Goal: Check status

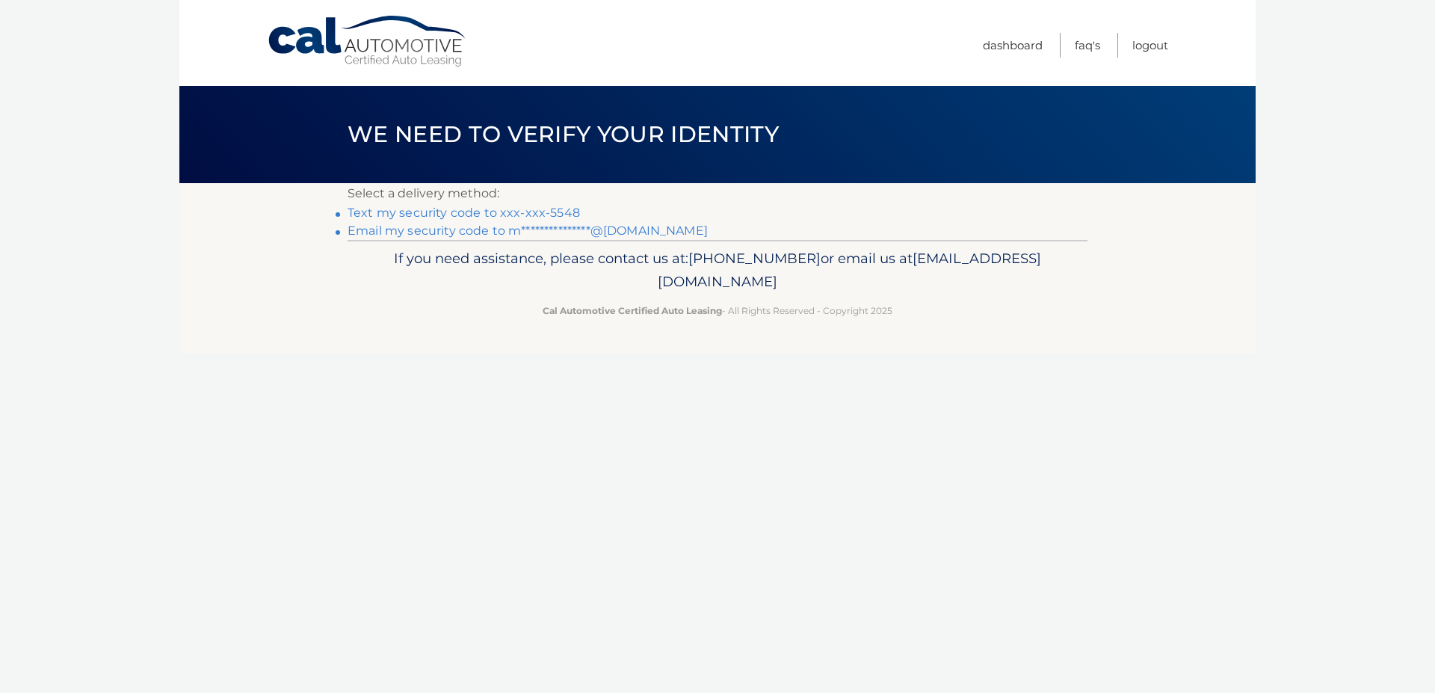
click at [571, 235] on link "**********" at bounding box center [528, 231] width 360 height 14
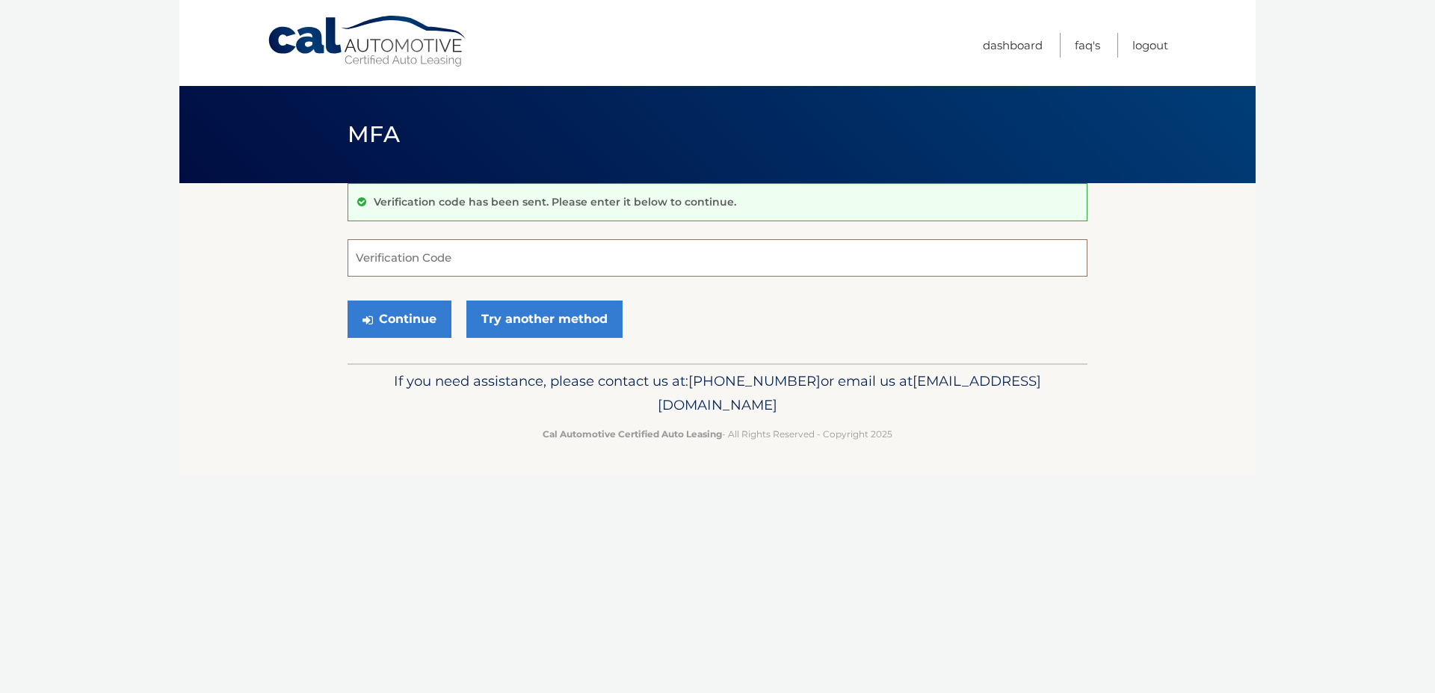
click at [522, 272] on input "Verification Code" at bounding box center [718, 257] width 740 height 37
click at [520, 255] on input "Verification Code" at bounding box center [718, 257] width 740 height 37
paste input "728891"
type input "728891"
click at [414, 314] on button "Continue" at bounding box center [400, 319] width 104 height 37
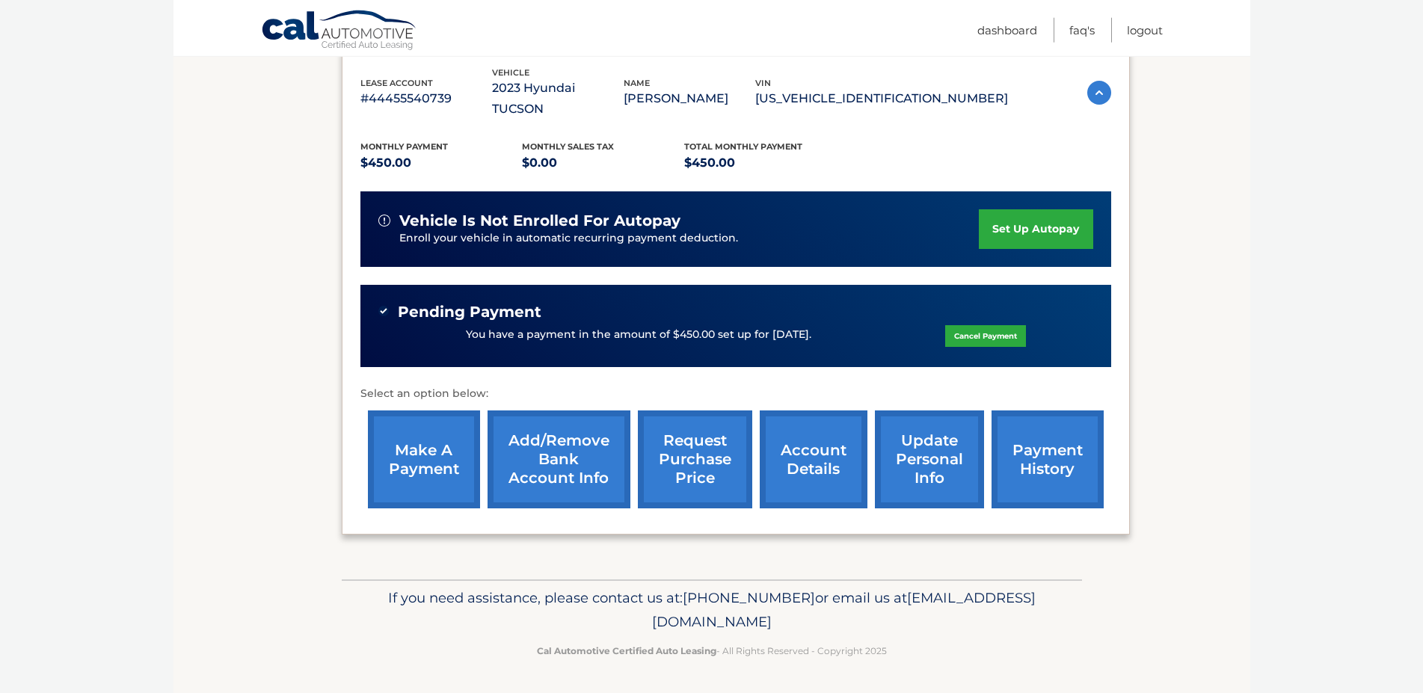
scroll to position [278, 0]
click at [768, 470] on link "account details" at bounding box center [814, 459] width 108 height 98
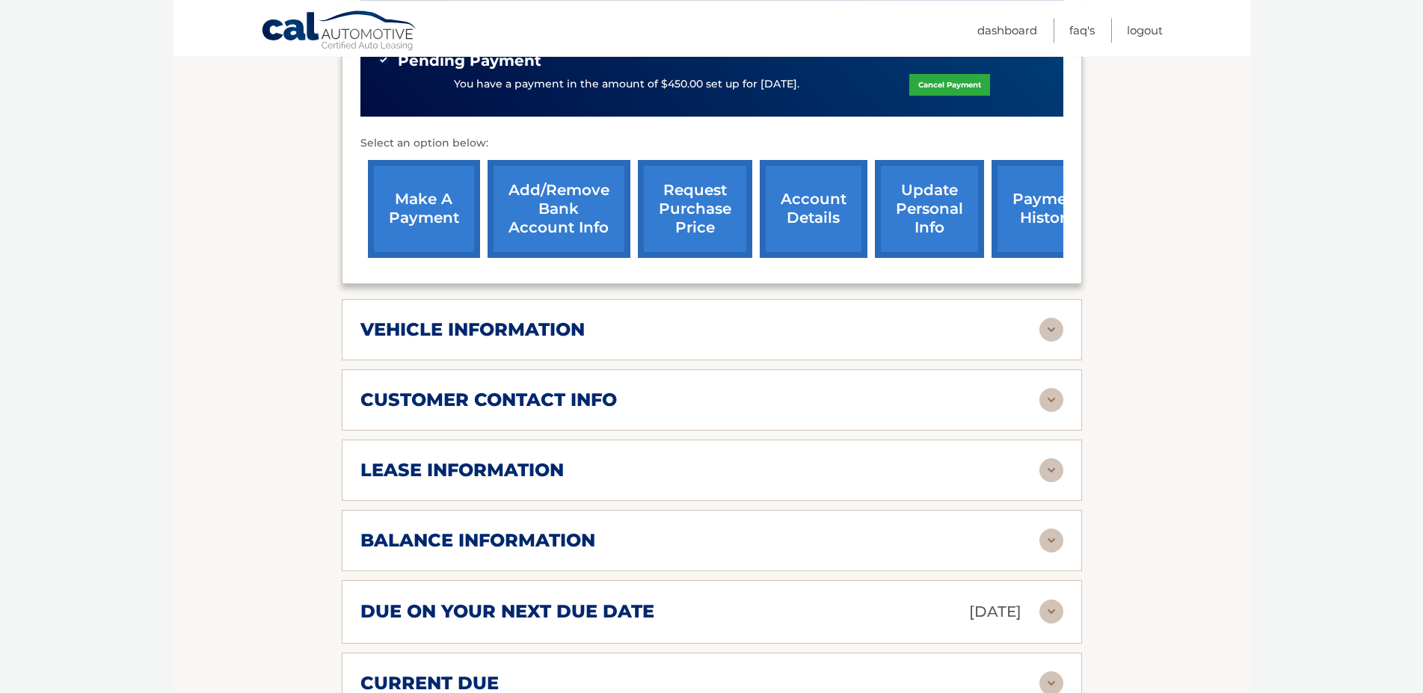
scroll to position [534, 0]
click at [490, 481] on h2 "lease information" at bounding box center [461, 469] width 203 height 22
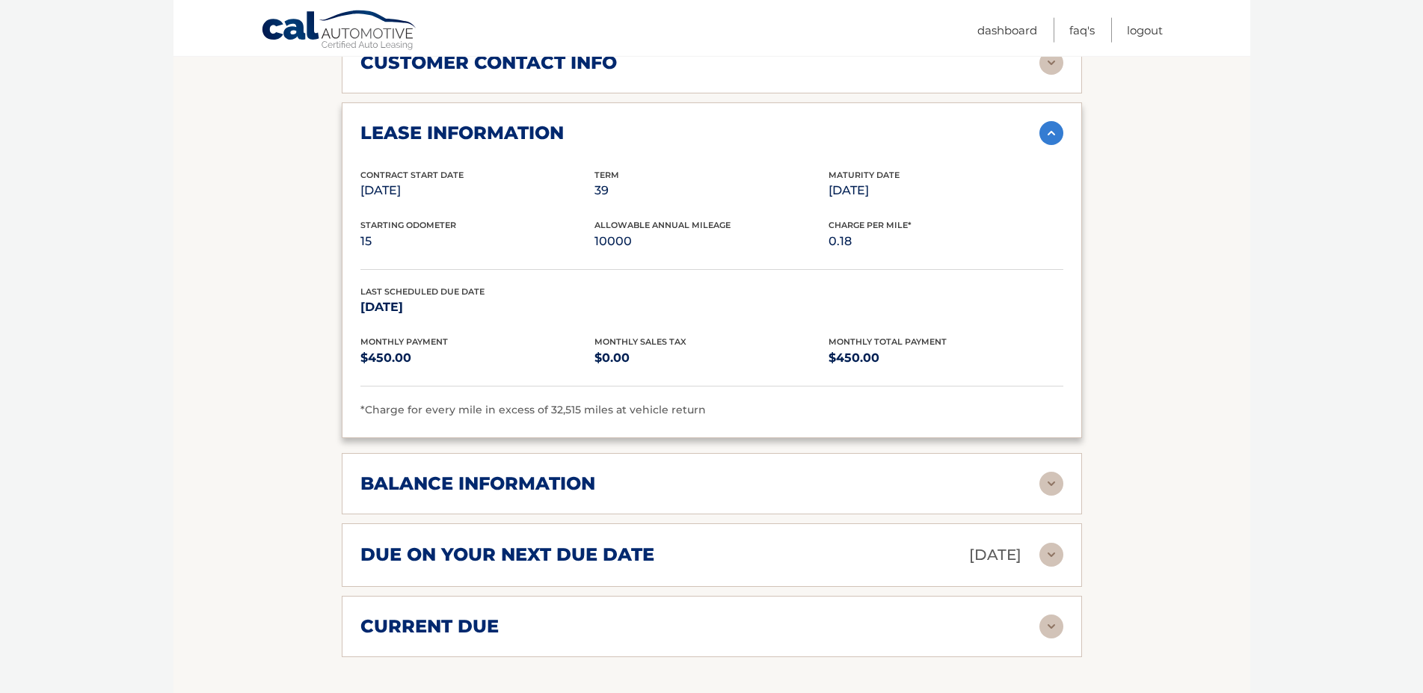
scroll to position [915, 0]
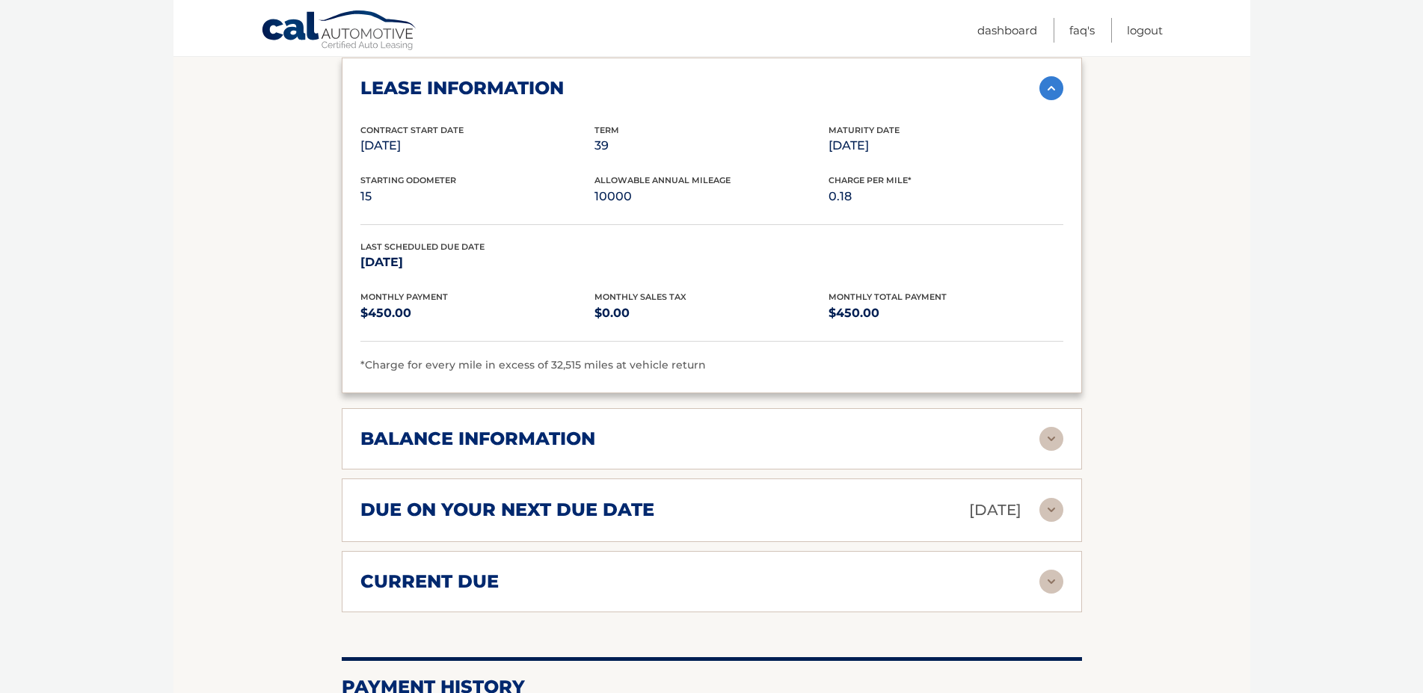
click at [538, 467] on div "balance information Payments Received 31 Payments Remaining 8 Next Payment will…" at bounding box center [712, 438] width 740 height 61
click at [541, 450] on h2 "balance information" at bounding box center [477, 439] width 235 height 22
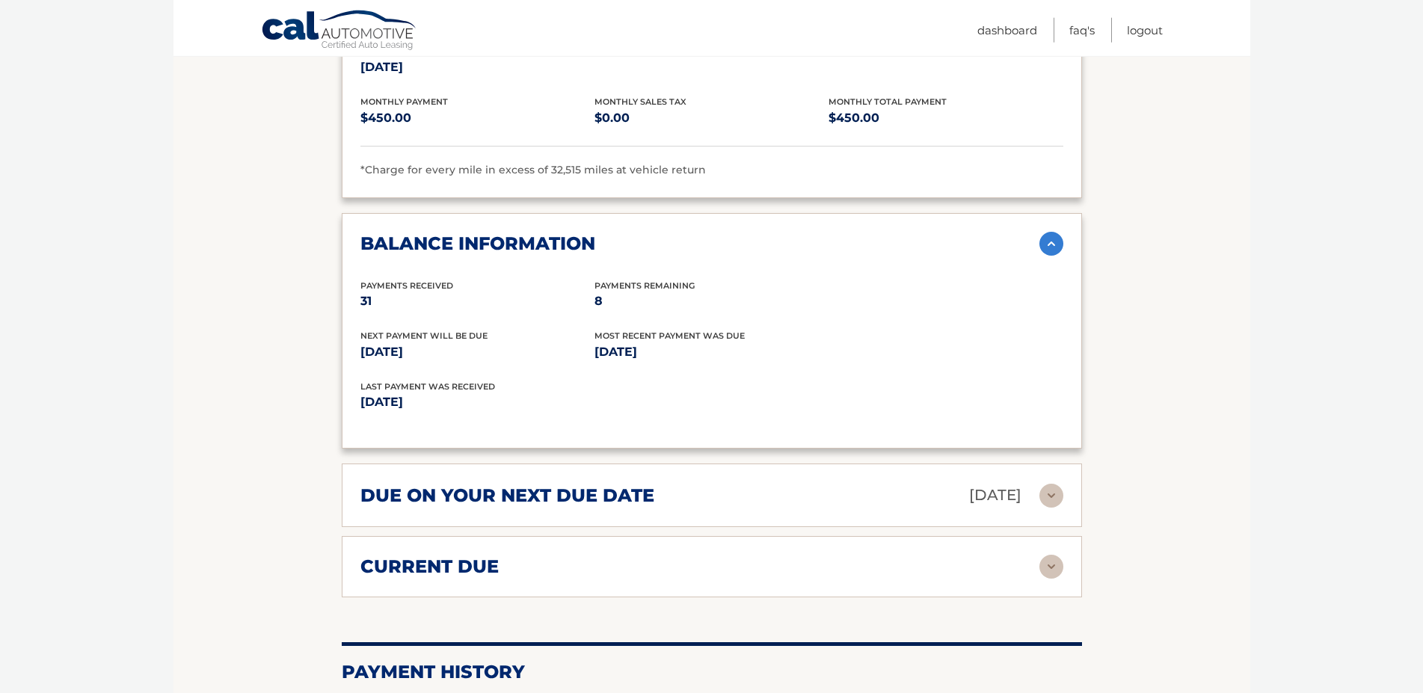
scroll to position [1144, 0]
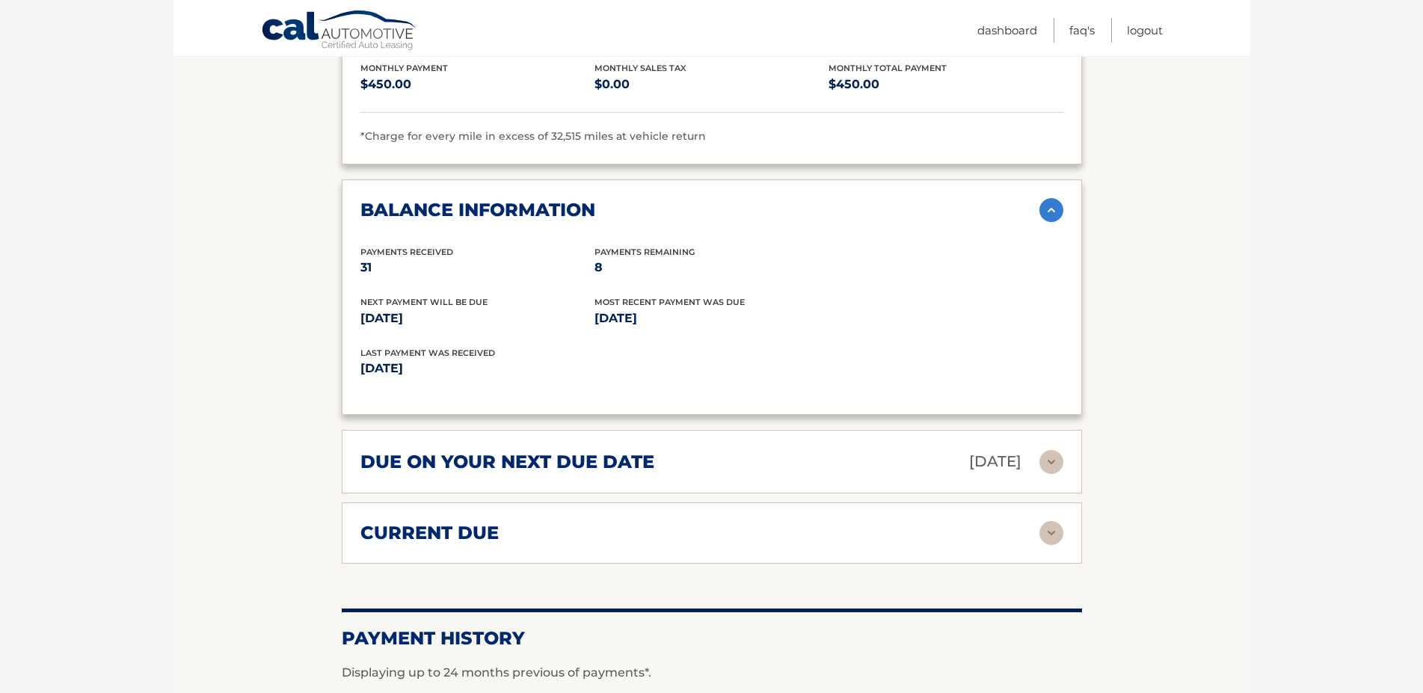
click at [599, 473] on h2 "due on your next due date" at bounding box center [507, 462] width 294 height 22
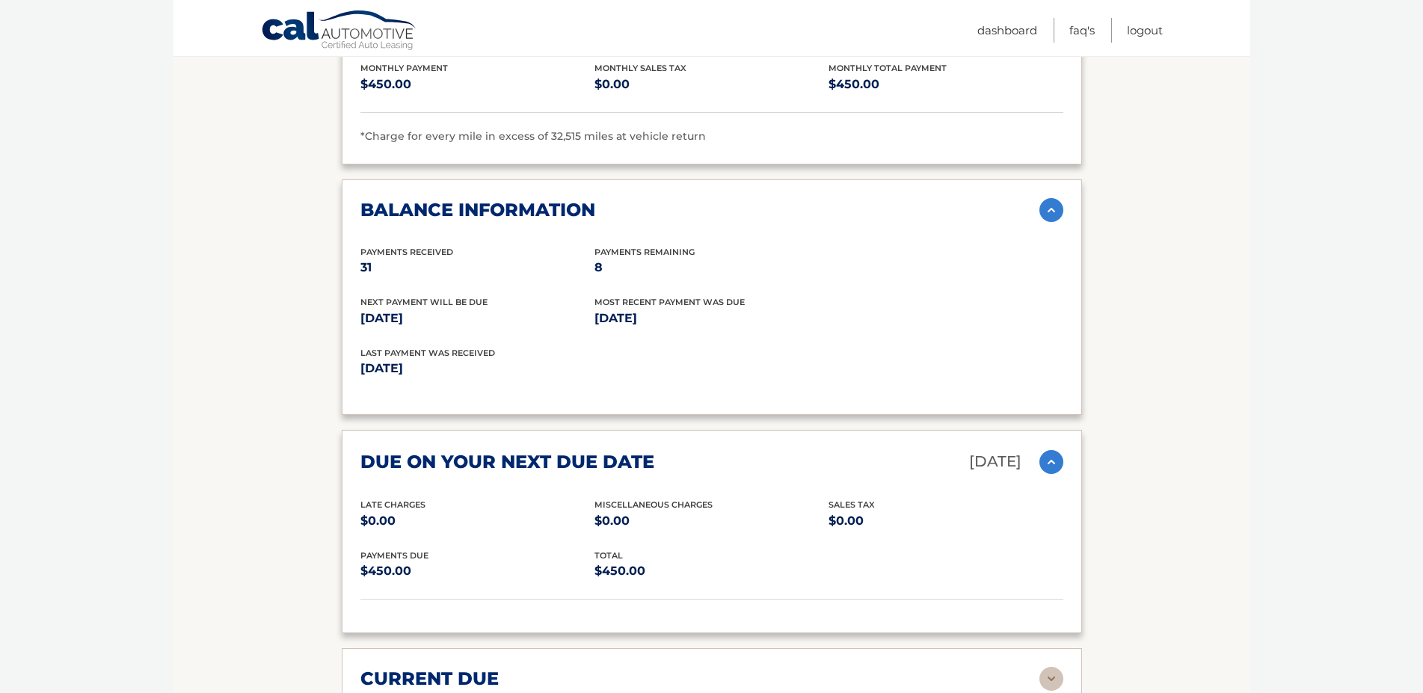
click at [599, 473] on h2 "due on your next due date" at bounding box center [507, 462] width 294 height 22
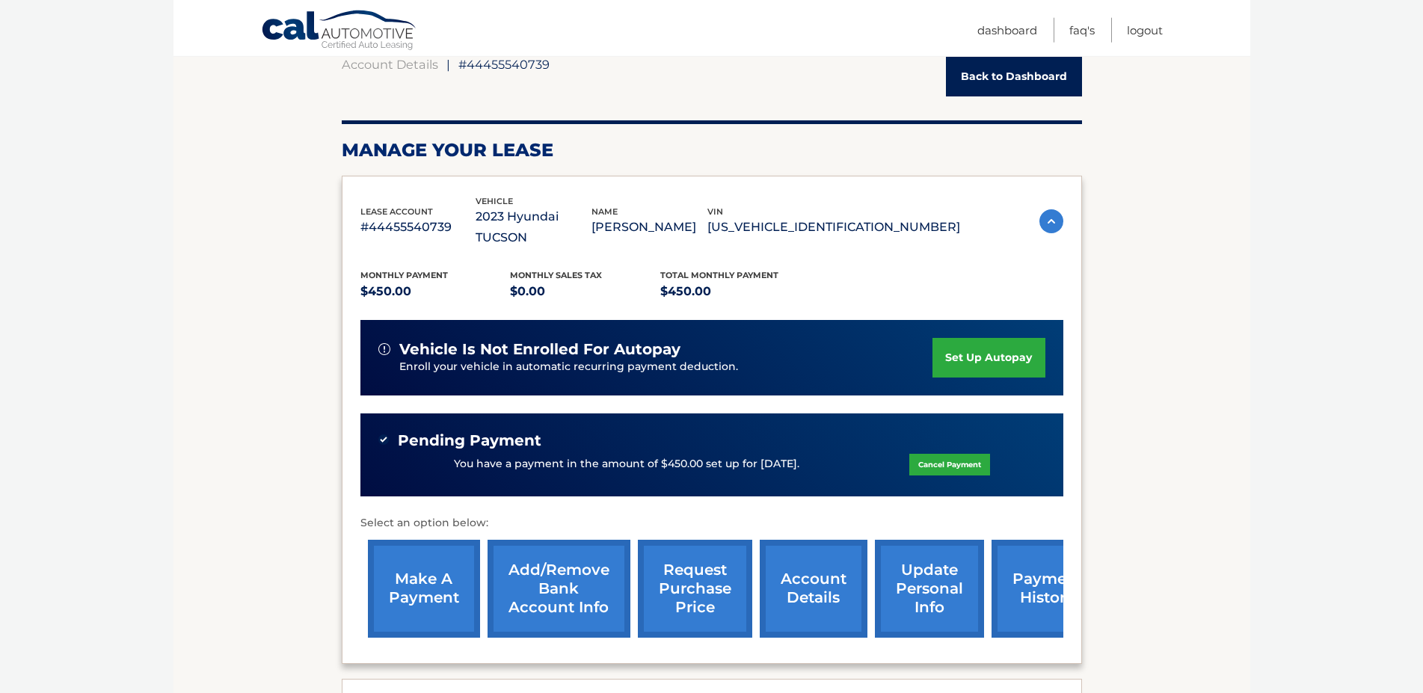
scroll to position [76, 0]
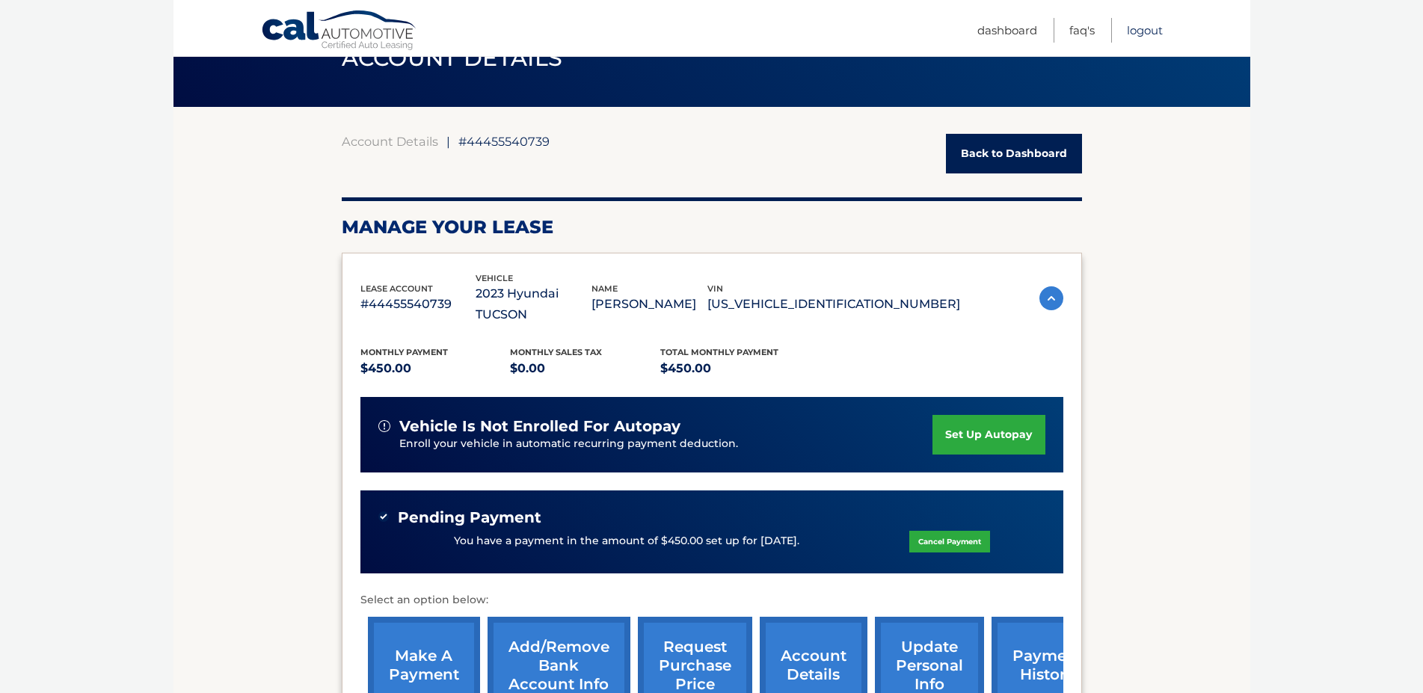
click at [1139, 31] on link "Logout" at bounding box center [1145, 30] width 36 height 25
